Goal: Information Seeking & Learning: Learn about a topic

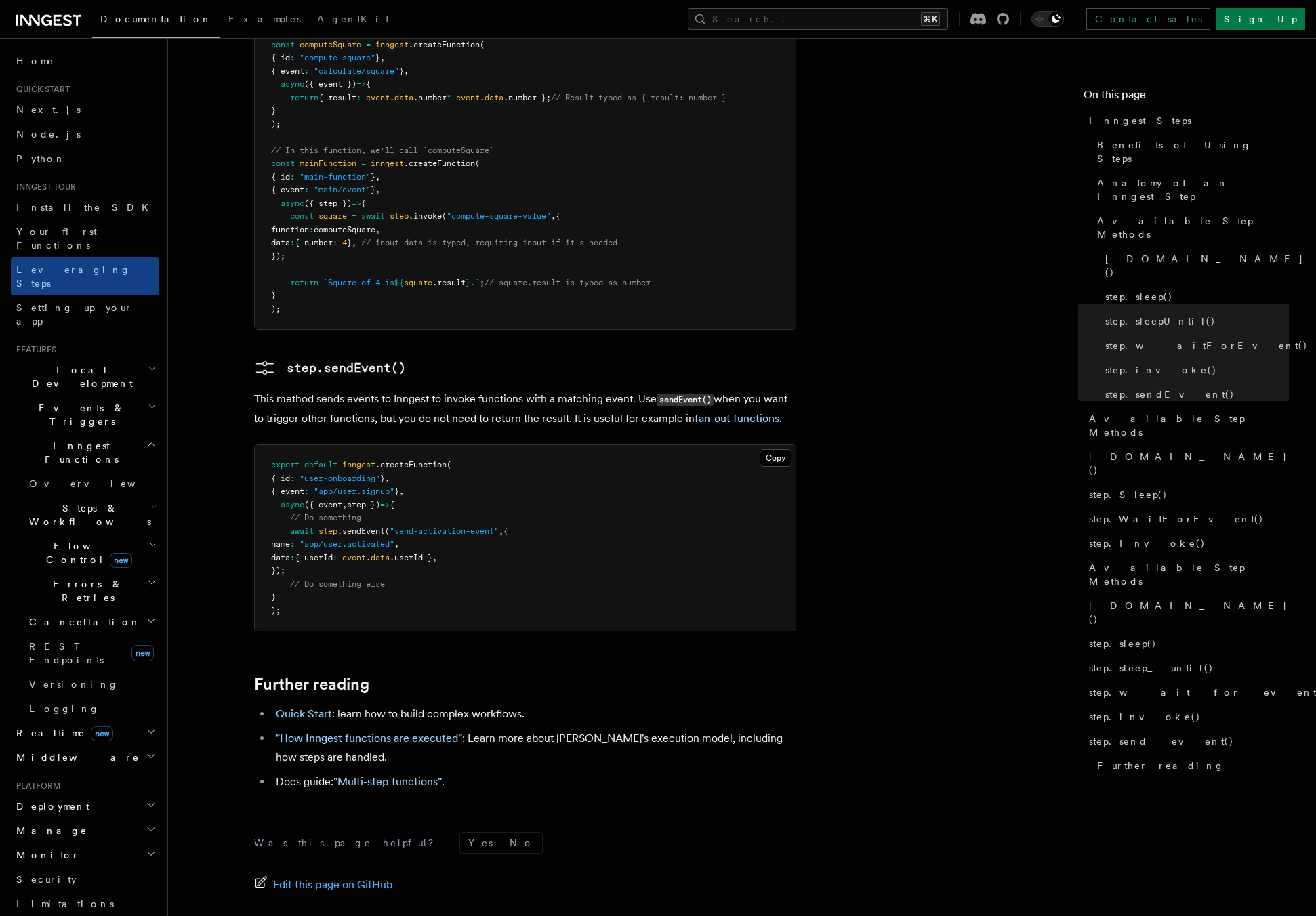
scroll to position [2659, 0]
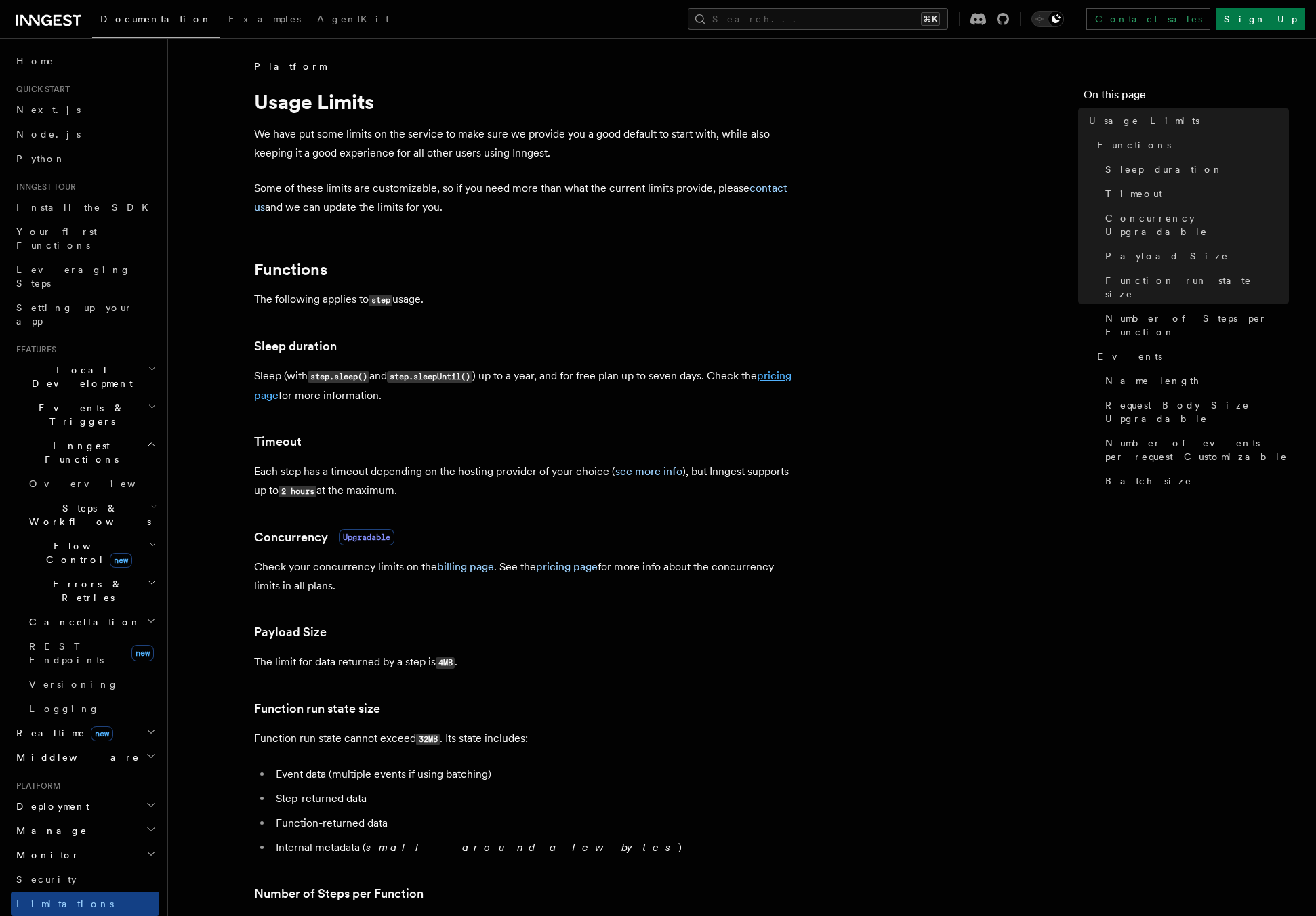
click at [290, 398] on link "pricing page" at bounding box center [523, 386] width 537 height 33
drag, startPoint x: 252, startPoint y: 296, endPoint x: 475, endPoint y: 310, distance: 223.4
drag, startPoint x: 456, startPoint y: 476, endPoint x: 511, endPoint y: 478, distance: 55.0
click at [511, 478] on p "Each step has a timeout depending on the hosting provider of your choice ( see …" at bounding box center [525, 481] width 542 height 39
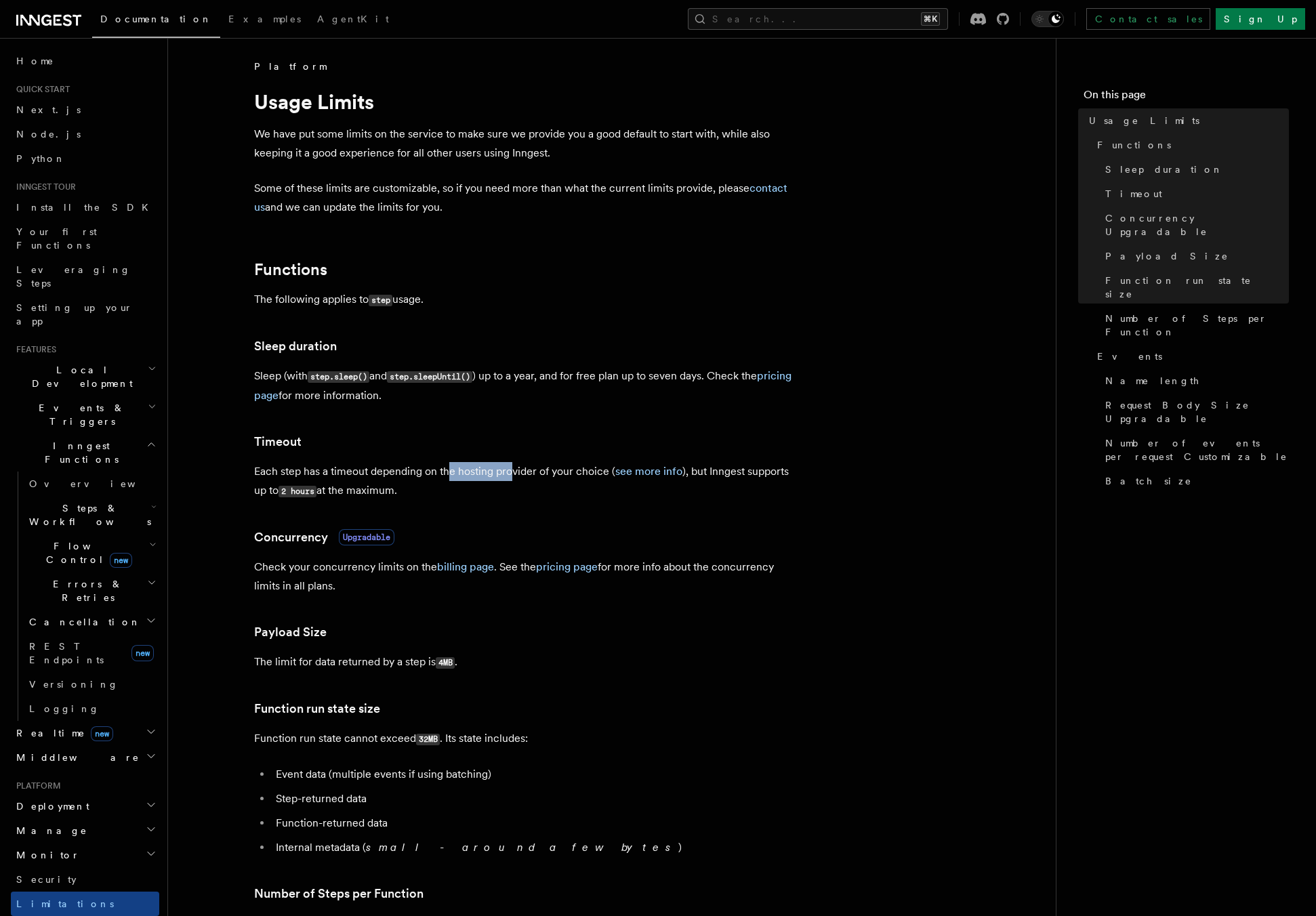
click at [511, 478] on p "Each step has a timeout depending on the hosting provider of your choice ( see …" at bounding box center [525, 481] width 542 height 39
